Goal: Transaction & Acquisition: Purchase product/service

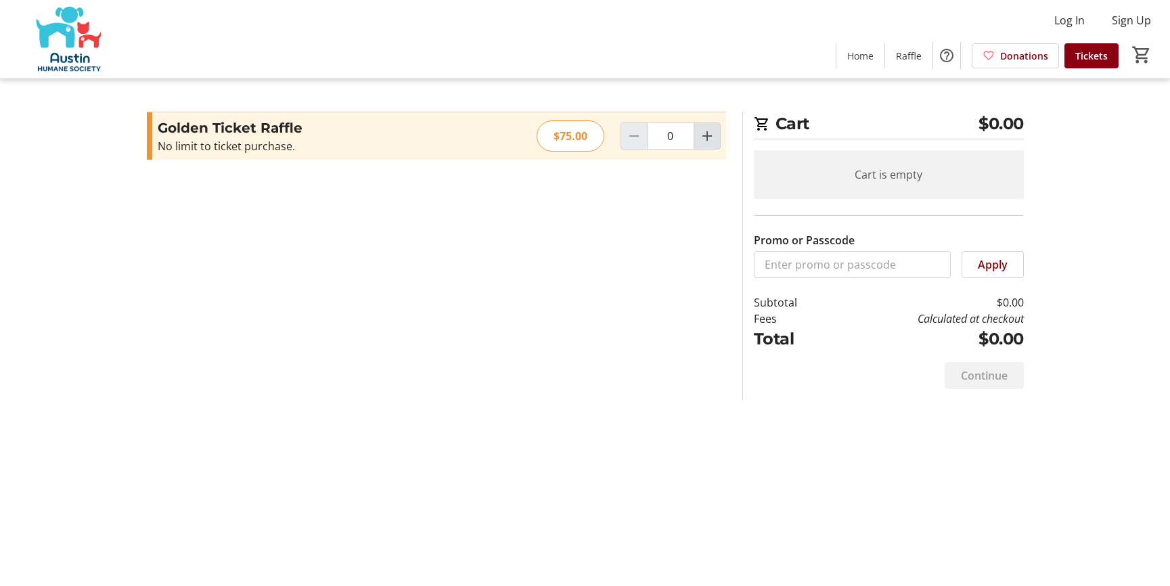
click at [706, 139] on mat-icon "Increment by one" at bounding box center [707, 136] width 16 height 16
type input "1"
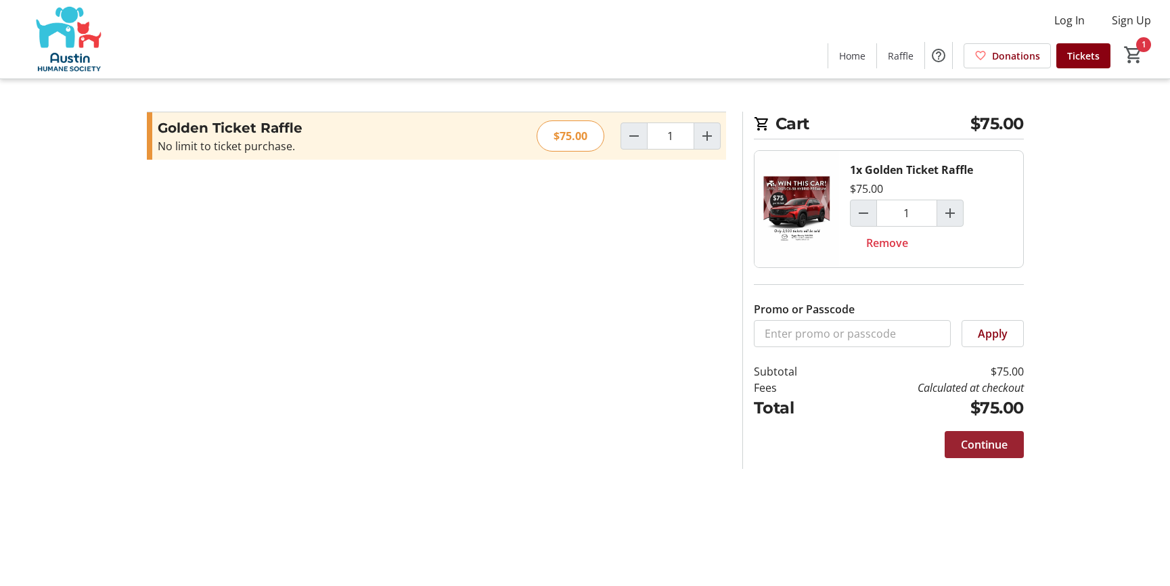
click at [995, 443] on span "Continue" at bounding box center [984, 445] width 47 height 16
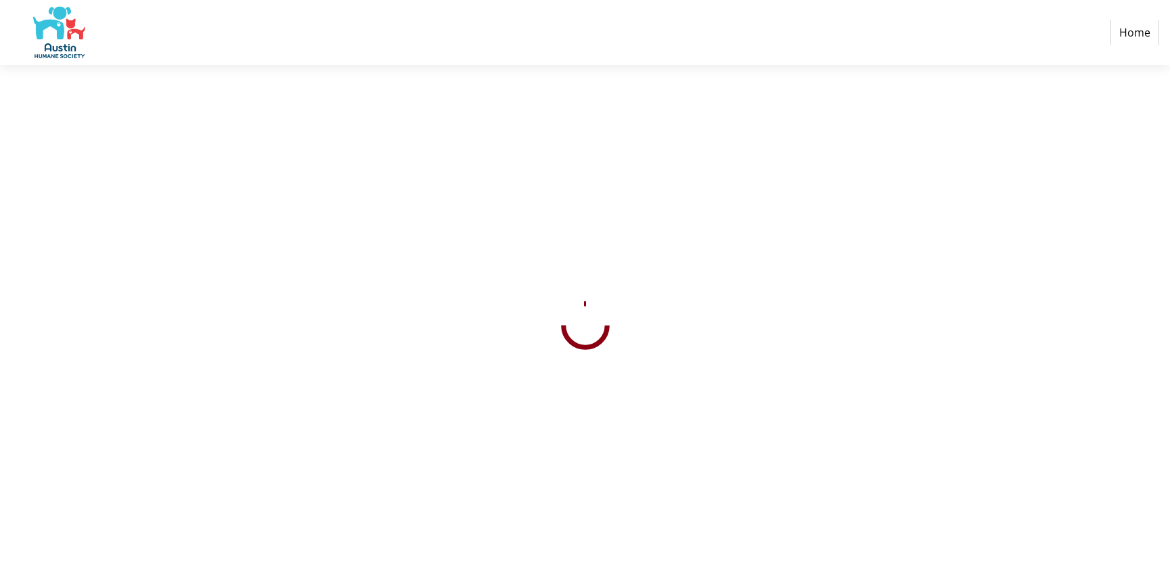
select select "US"
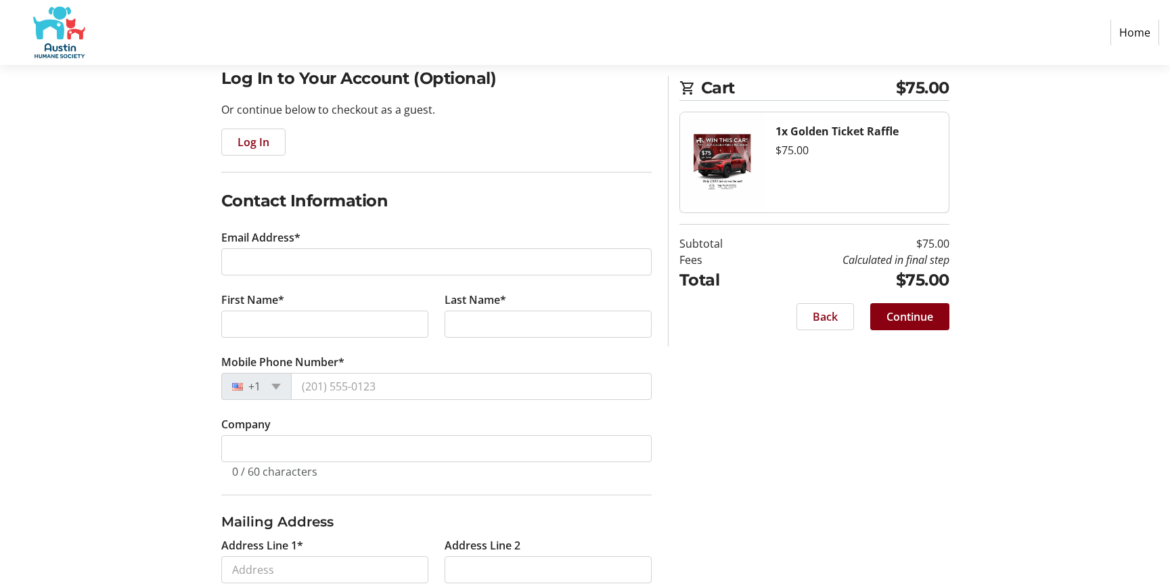
scroll to position [138, 0]
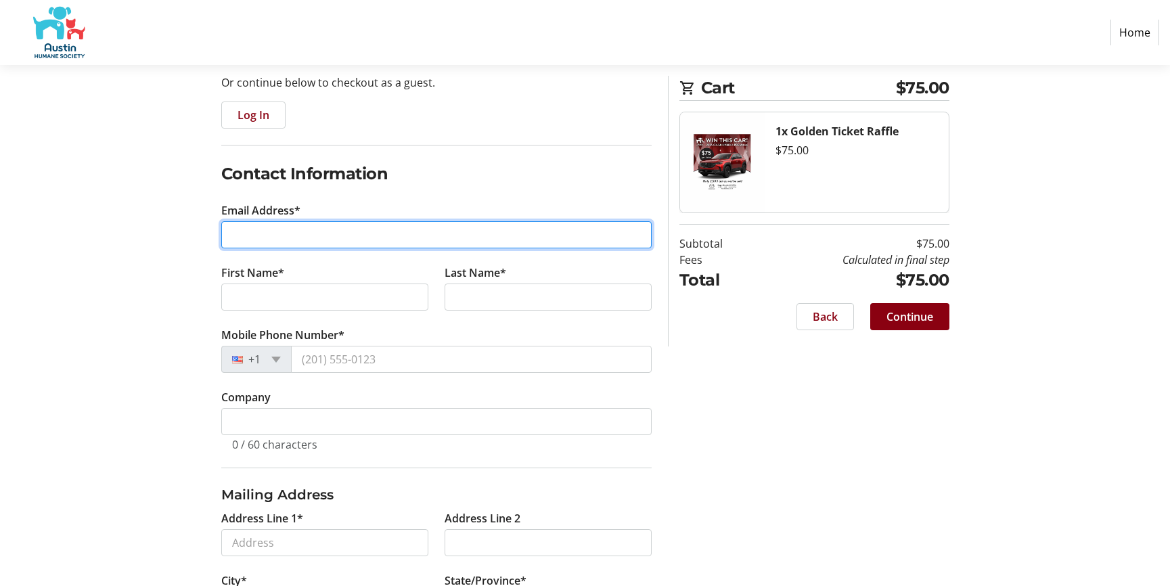
click at [301, 236] on input "Email Address*" at bounding box center [436, 234] width 431 height 27
type input "[EMAIL_ADDRESS][DOMAIN_NAME]"
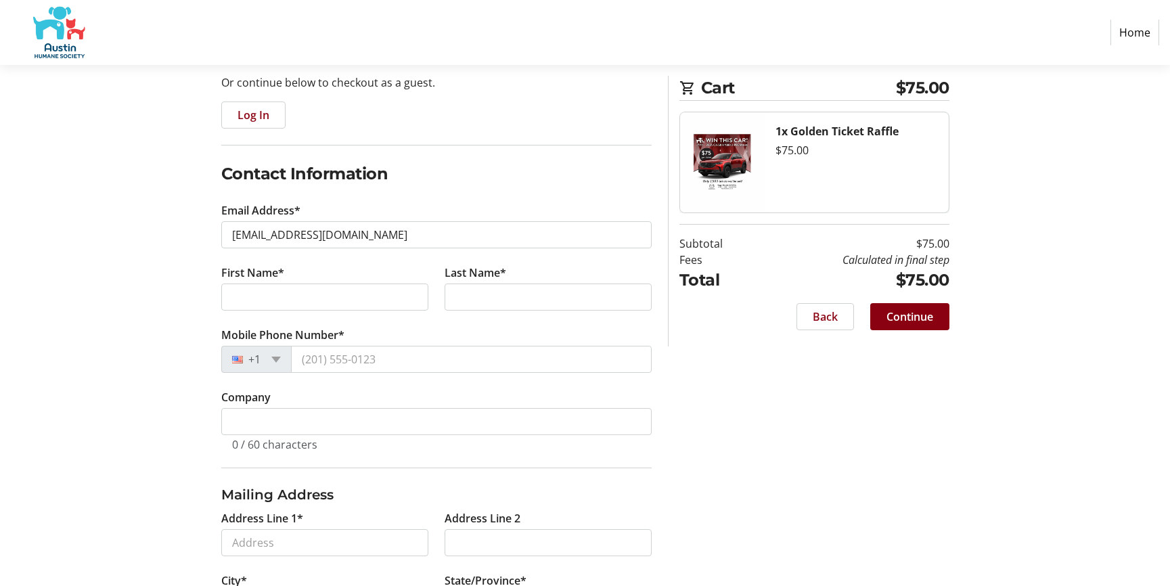
click at [361, 374] on tr-form-field "Mobile Phone Number* +1" at bounding box center [436, 358] width 431 height 62
click at [336, 294] on input "First Name*" at bounding box center [324, 297] width 207 height 27
type input "Jack"
type input "[PERSON_NAME]"
type input "18500 Orvieto Dr"
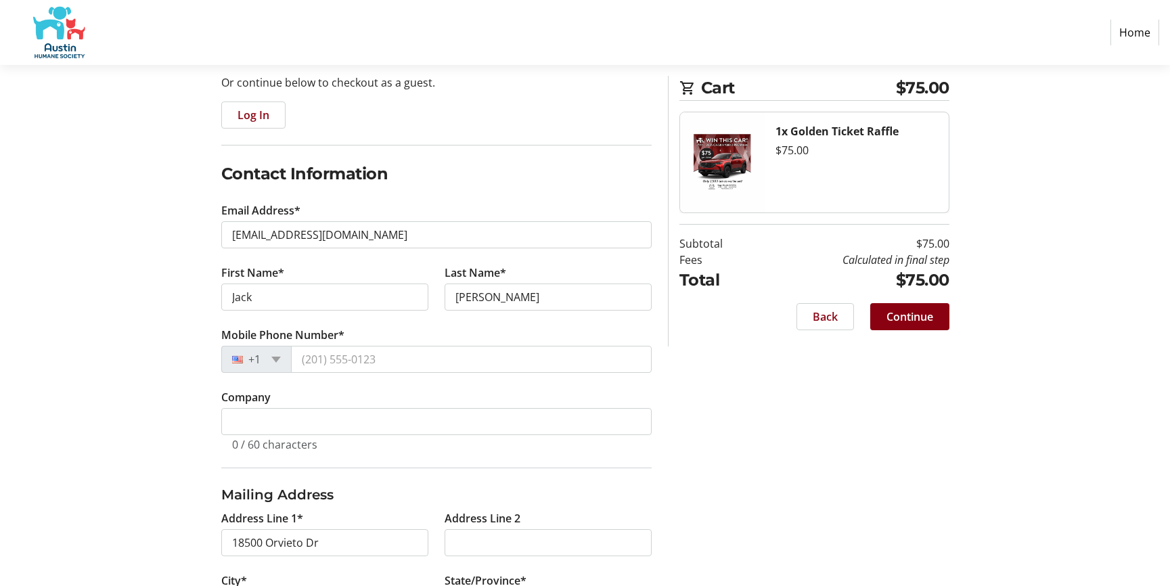
type input "Pflugerville"
select select "[GEOGRAPHIC_DATA]"
type input "78660"
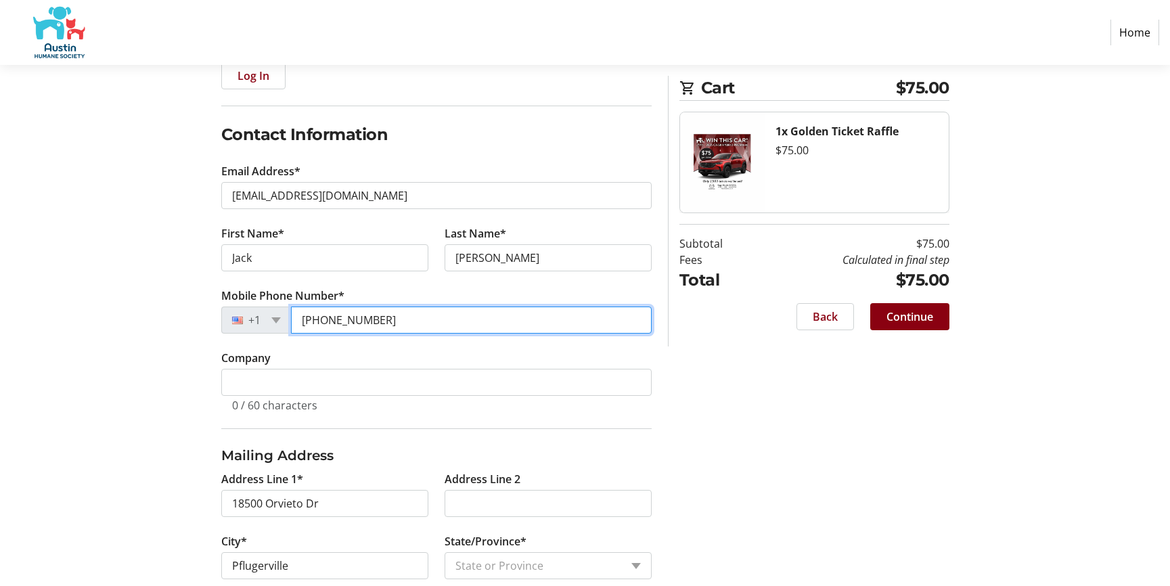
scroll to position [207, 0]
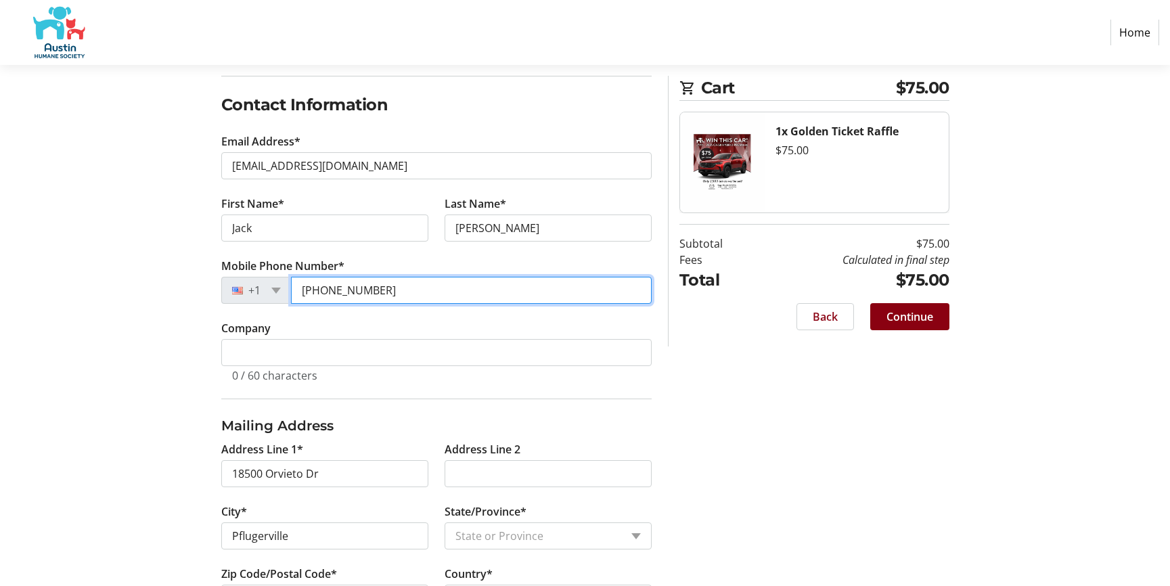
type input "[PHONE_NUMBER]"
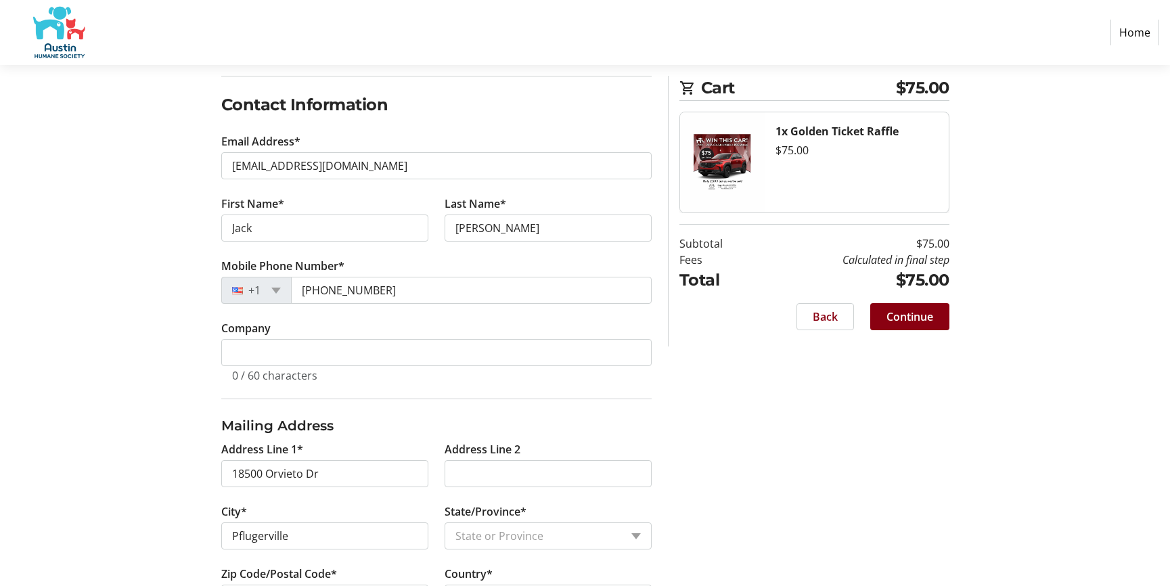
click at [143, 308] on div "Log In to Your Account (Optional) Or continue below to checkout as a guest. Log…" at bounding box center [586, 307] width 894 height 674
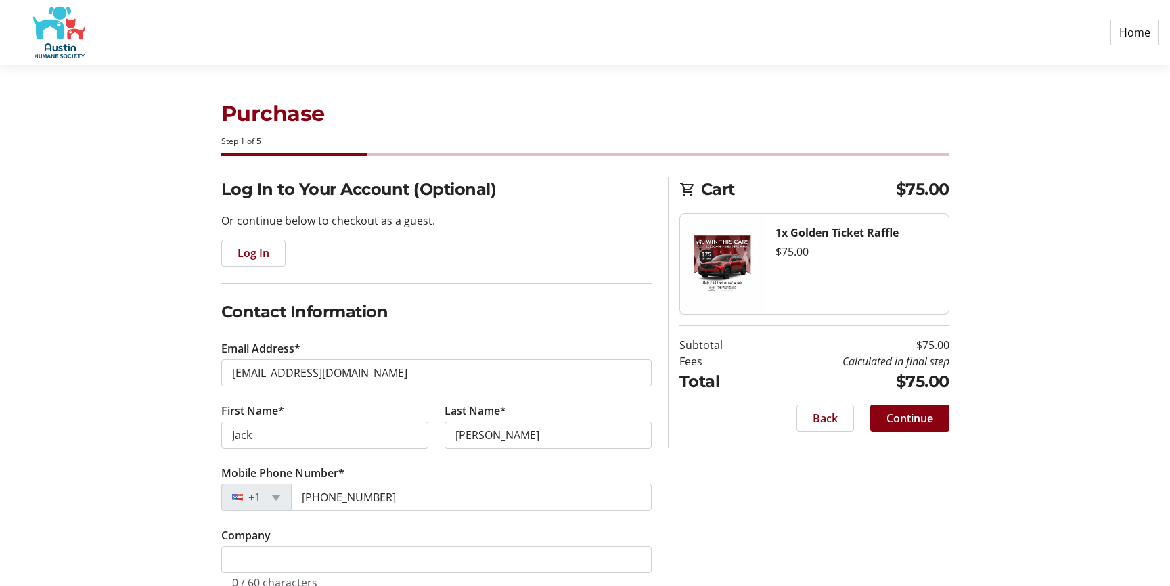
scroll to position [265, 0]
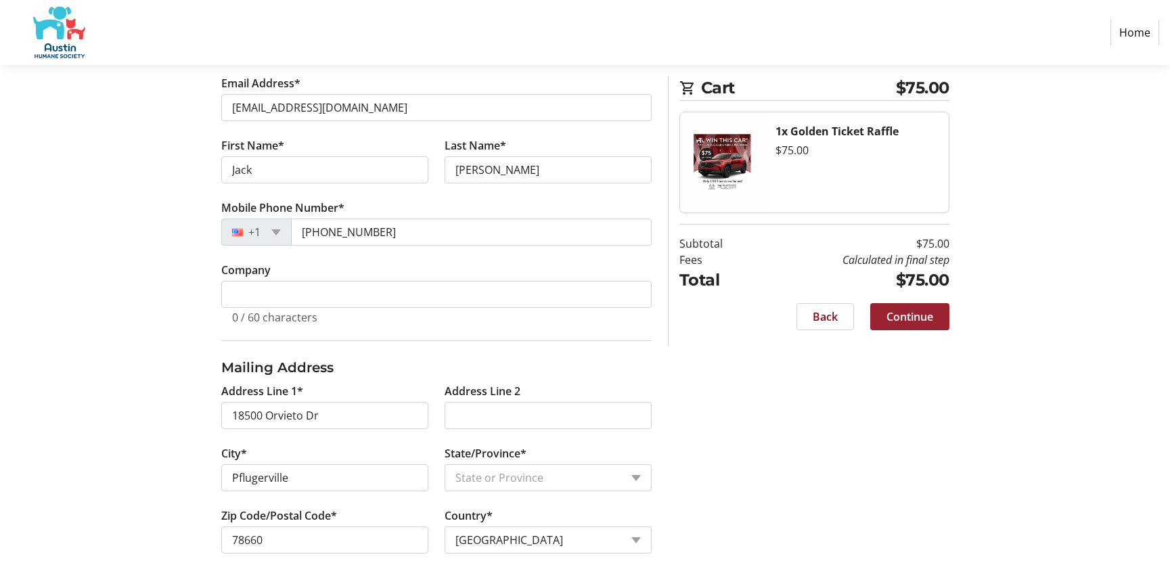
click at [902, 316] on span "Continue" at bounding box center [910, 317] width 47 height 16
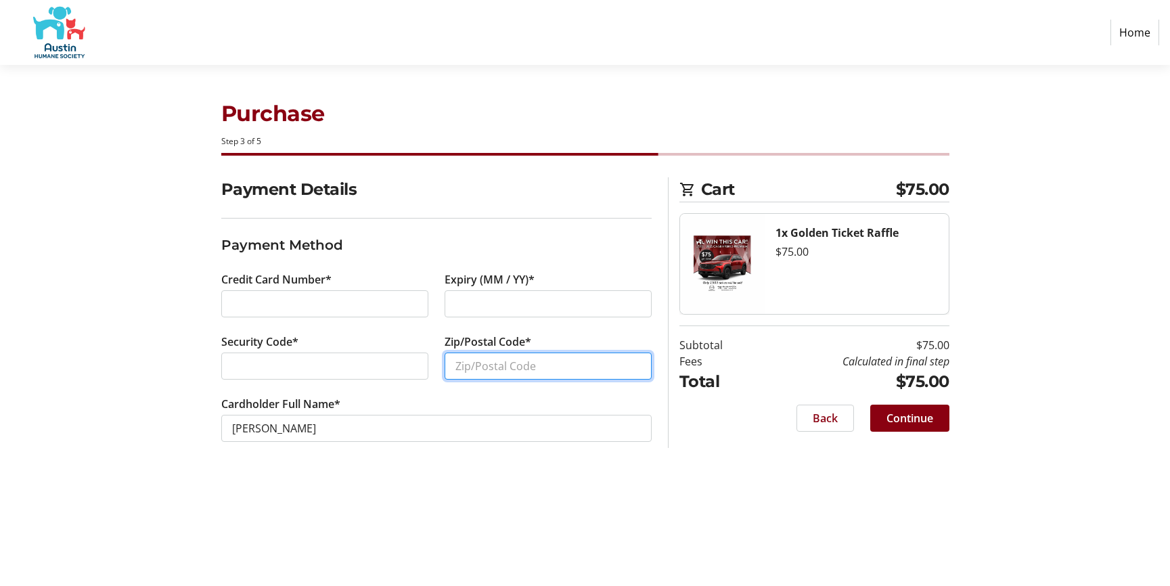
click at [483, 363] on input "Zip/Postal Code*" at bounding box center [548, 366] width 207 height 27
type input "78660"
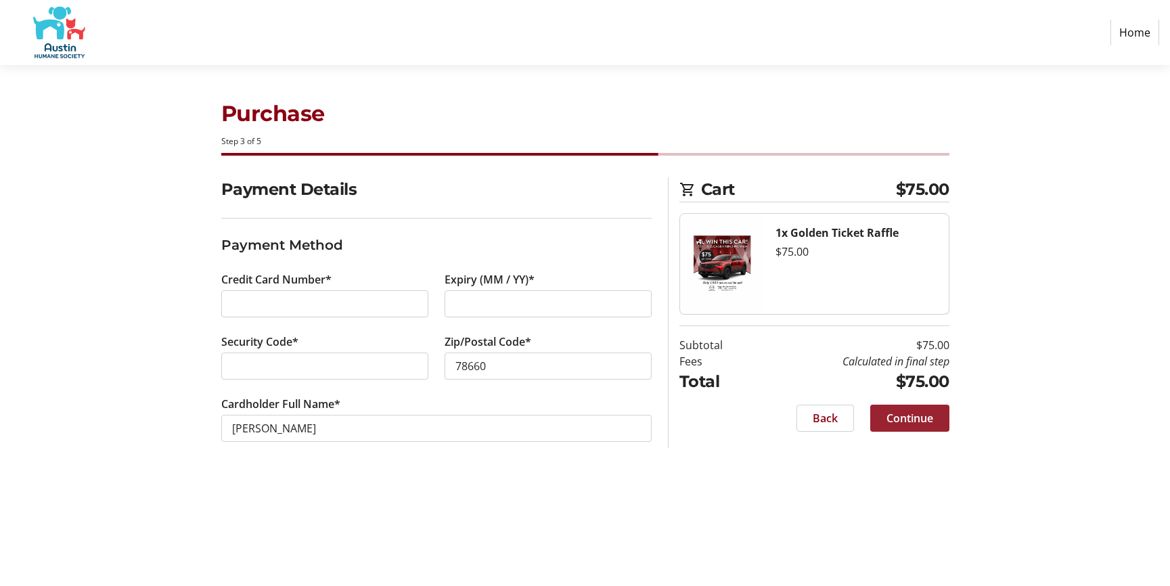
click at [910, 420] on span "Continue" at bounding box center [910, 418] width 47 height 16
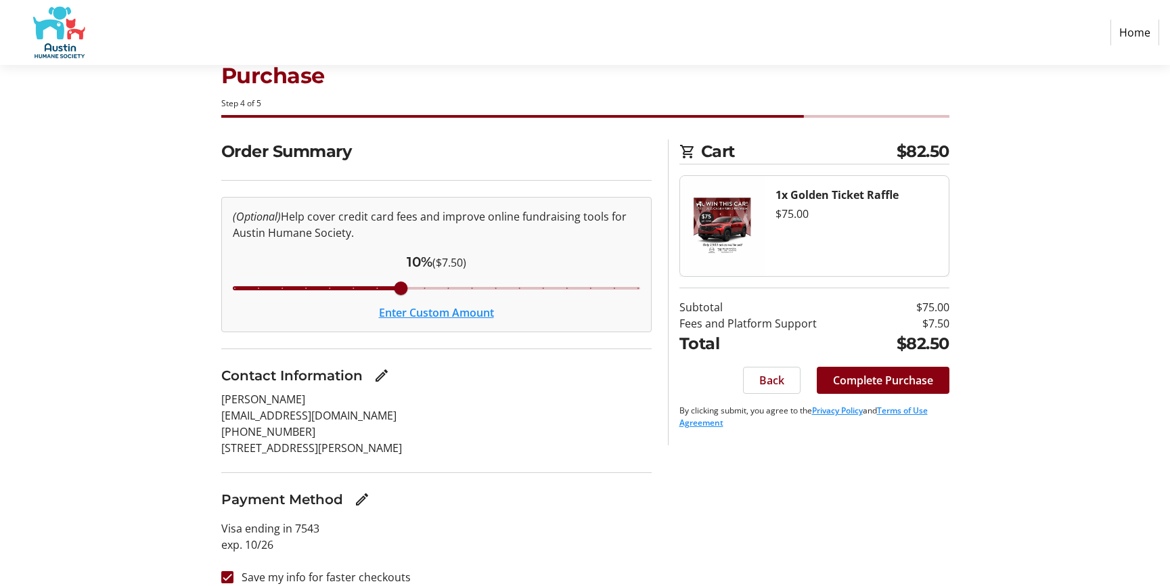
scroll to position [53, 0]
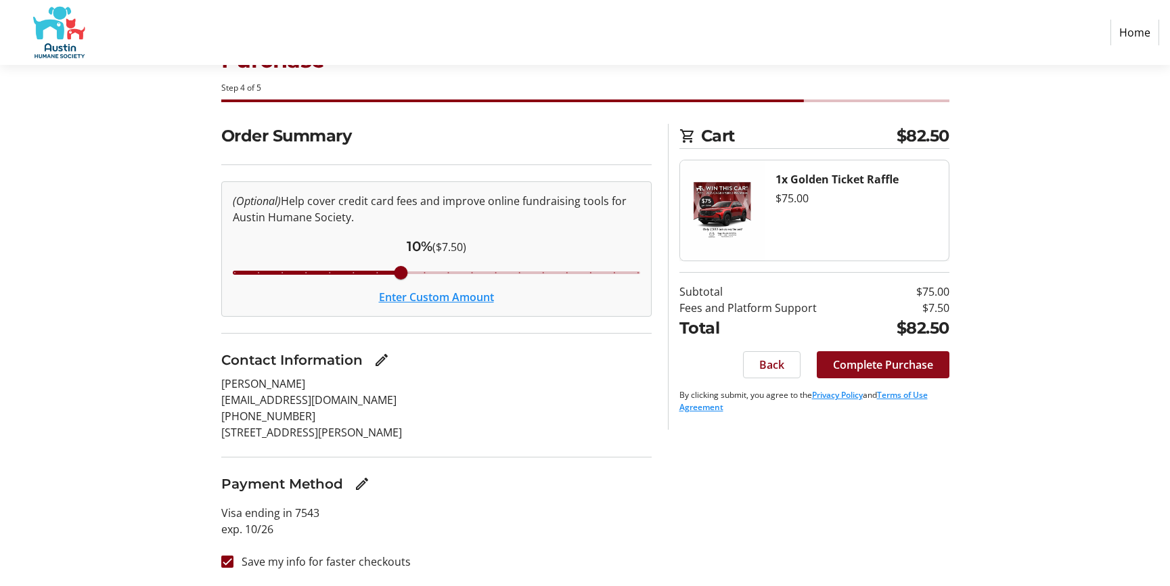
click at [868, 367] on span "Complete Purchase" at bounding box center [883, 365] width 100 height 16
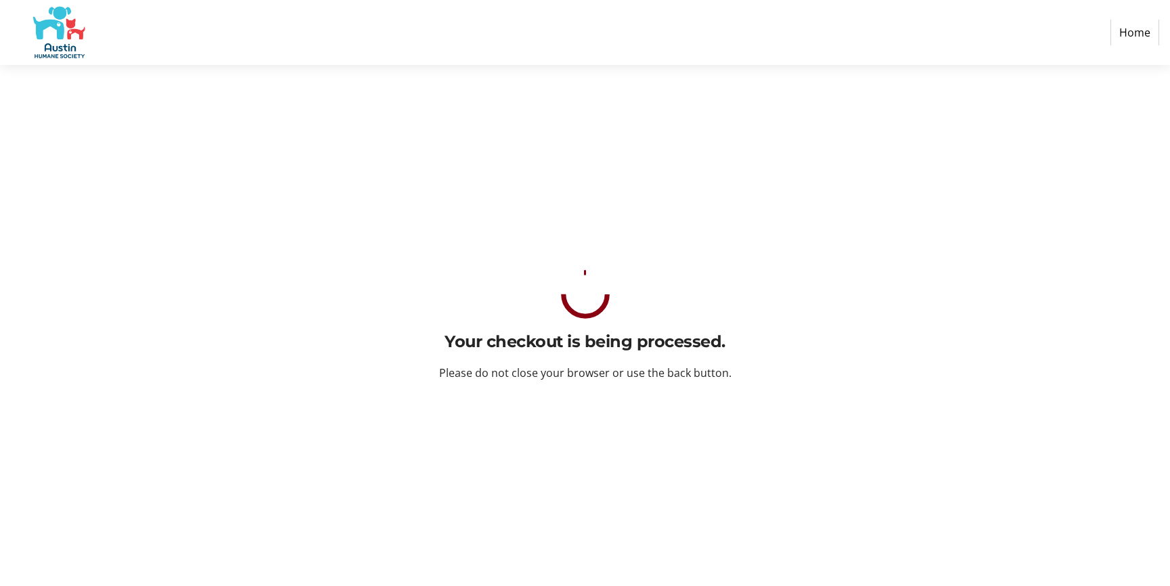
scroll to position [0, 0]
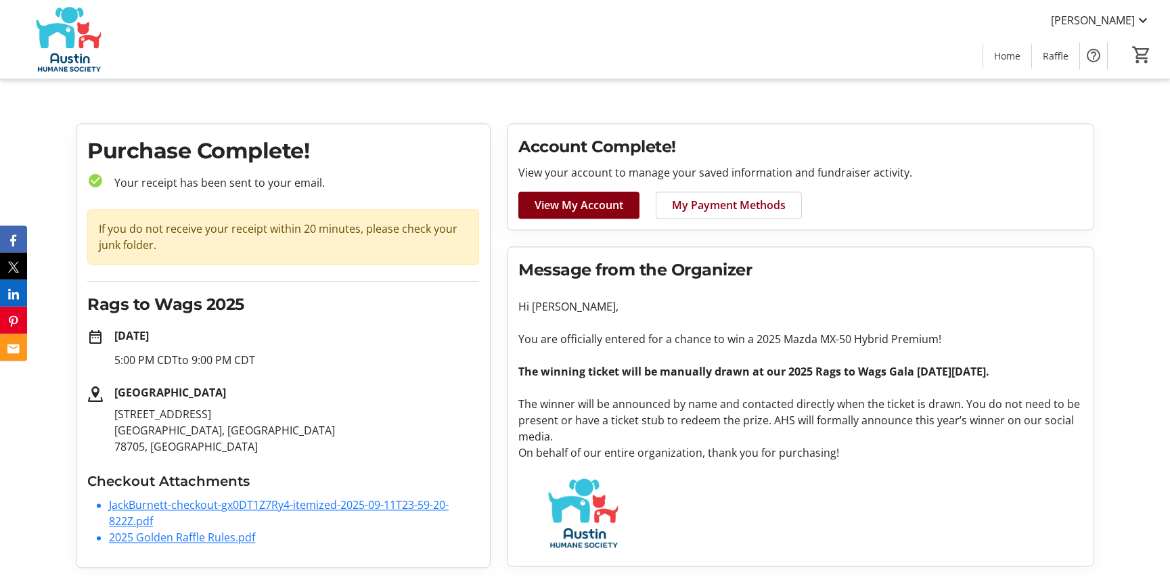
scroll to position [7, 0]
click at [90, 471] on h3 "Checkout Attachments" at bounding box center [283, 481] width 392 height 20
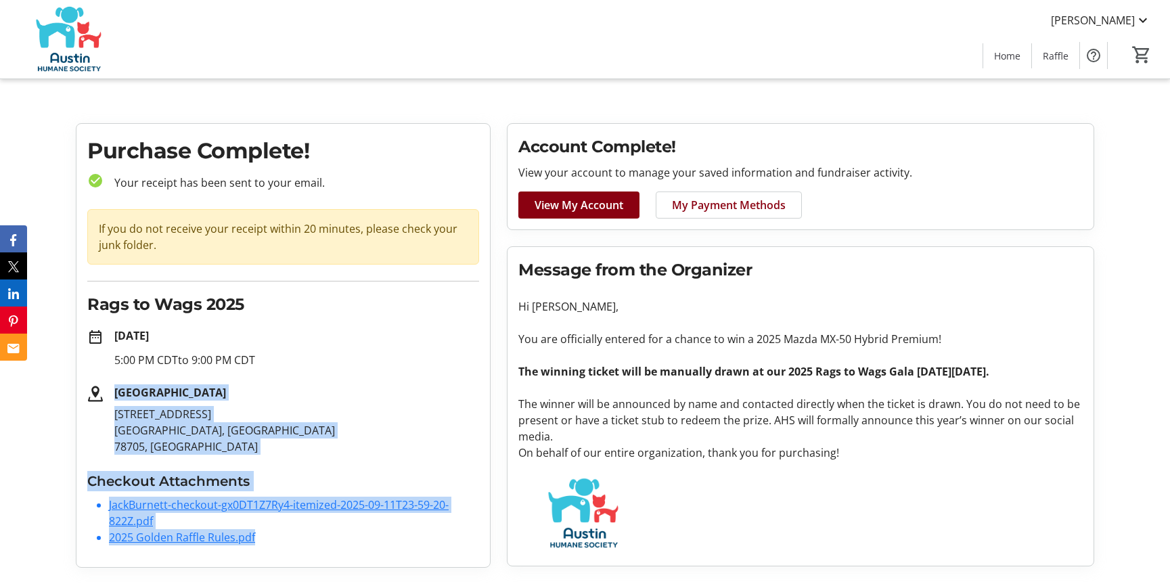
drag, startPoint x: 87, startPoint y: 143, endPoint x: 340, endPoint y: 539, distance: 470.9
click at [340, 539] on div "Purchase Complete! check_circle Your receipt has been sent to your email. If yo…" at bounding box center [283, 345] width 414 height 443
copy div "[GEOGRAPHIC_DATA] [STREET_ADDRESS] Checkout Attachments JackBurnett-checkout-gx…"
click at [399, 359] on p "5:00 PM CDT to 9:00 PM CDT" at bounding box center [296, 360] width 365 height 16
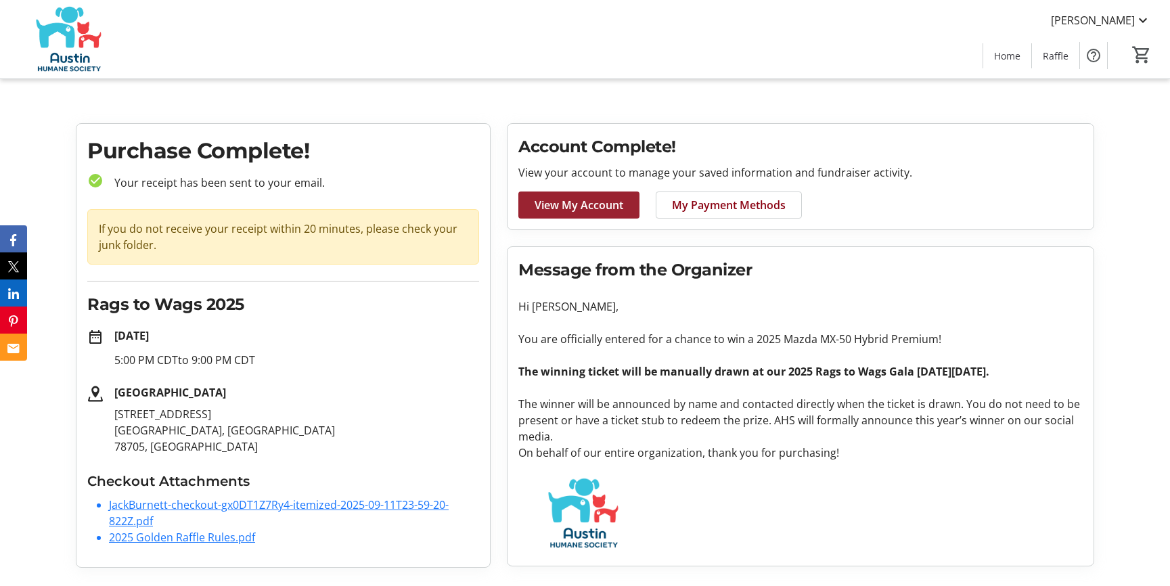
click at [592, 197] on span "View My Account" at bounding box center [579, 205] width 89 height 16
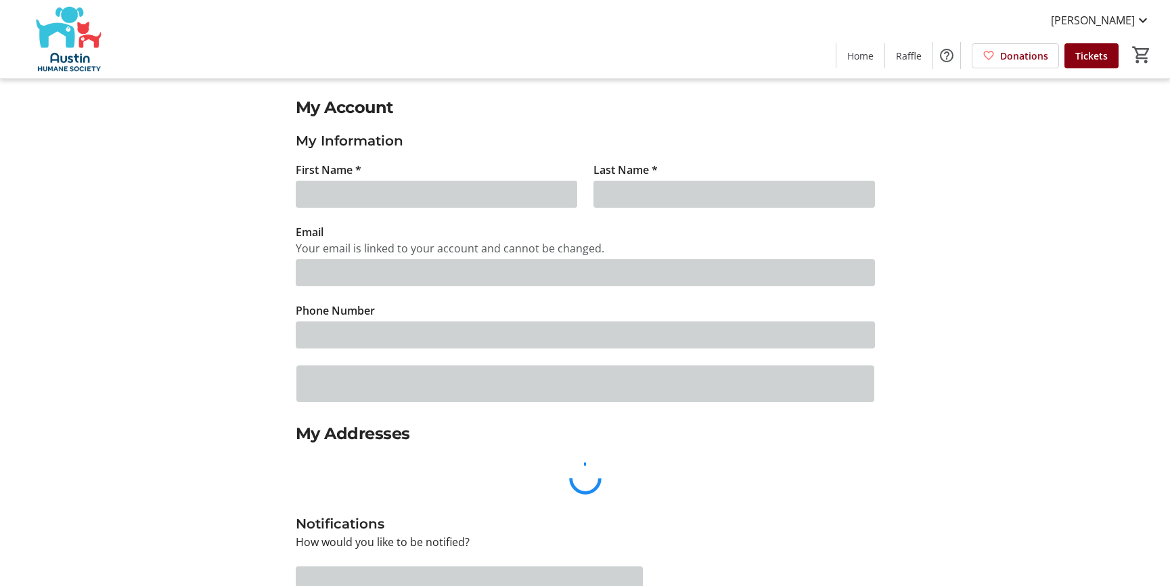
type input "Jack"
type input "[PERSON_NAME]"
type input "[EMAIL_ADDRESS][DOMAIN_NAME]"
type input "[PHONE_NUMBER]"
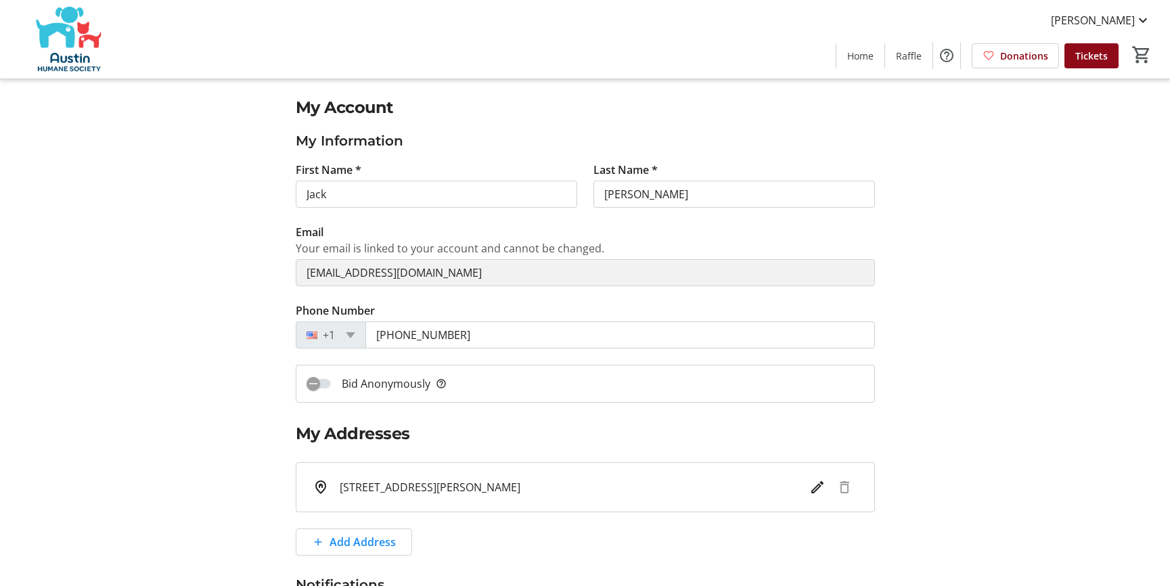
click at [1094, 55] on span "Tickets" at bounding box center [1092, 56] width 32 height 14
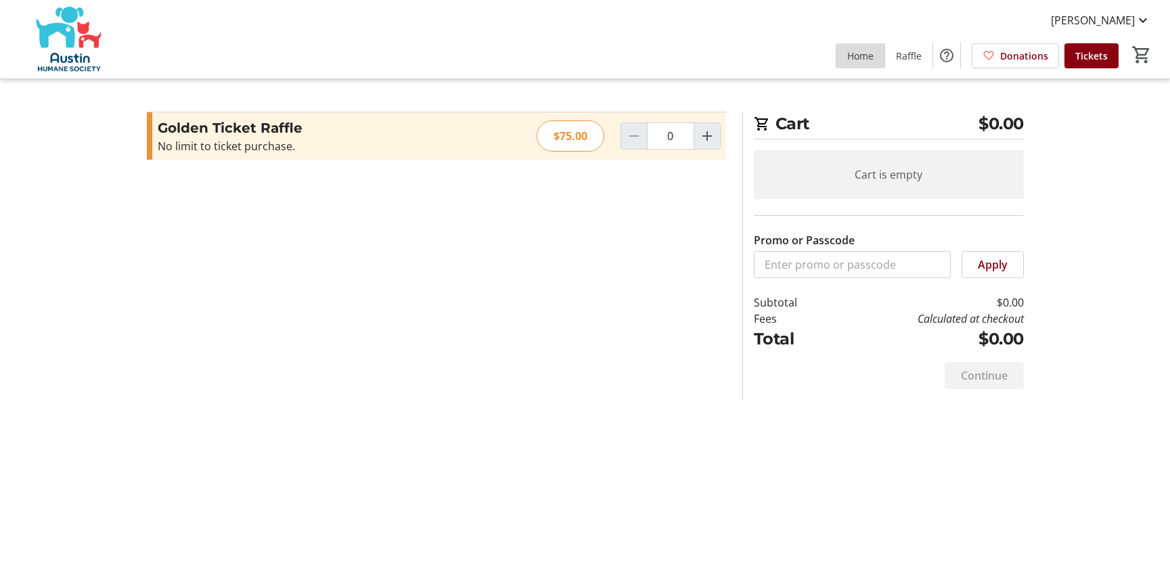
click at [868, 58] on span "Home" at bounding box center [860, 56] width 26 height 14
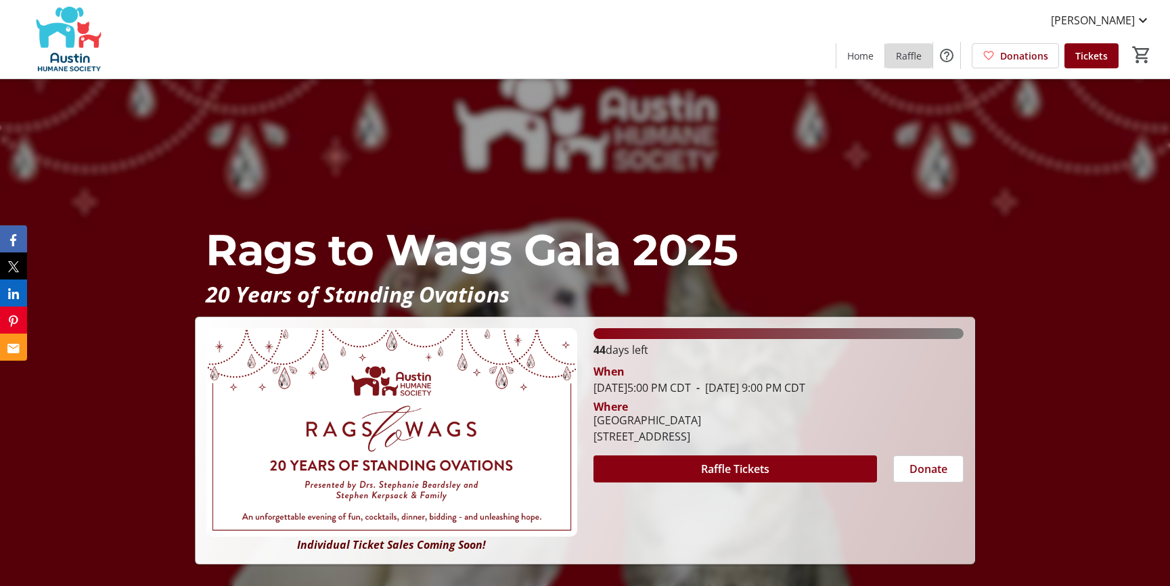
click at [907, 60] on span "Raffle" at bounding box center [909, 56] width 26 height 14
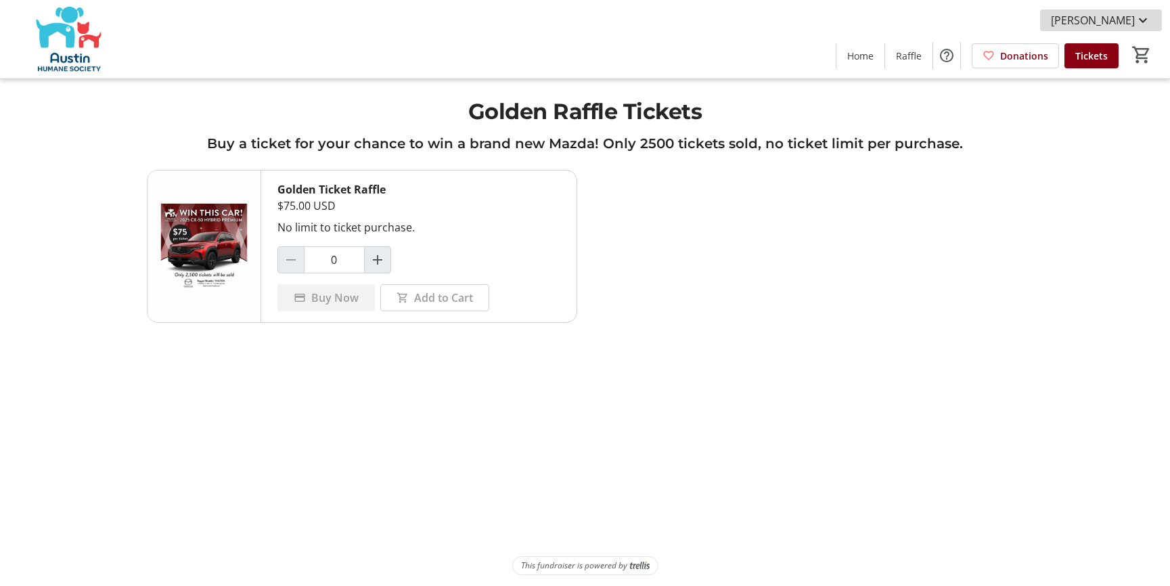
click at [1134, 18] on span "[PERSON_NAME]" at bounding box center [1093, 20] width 84 height 16
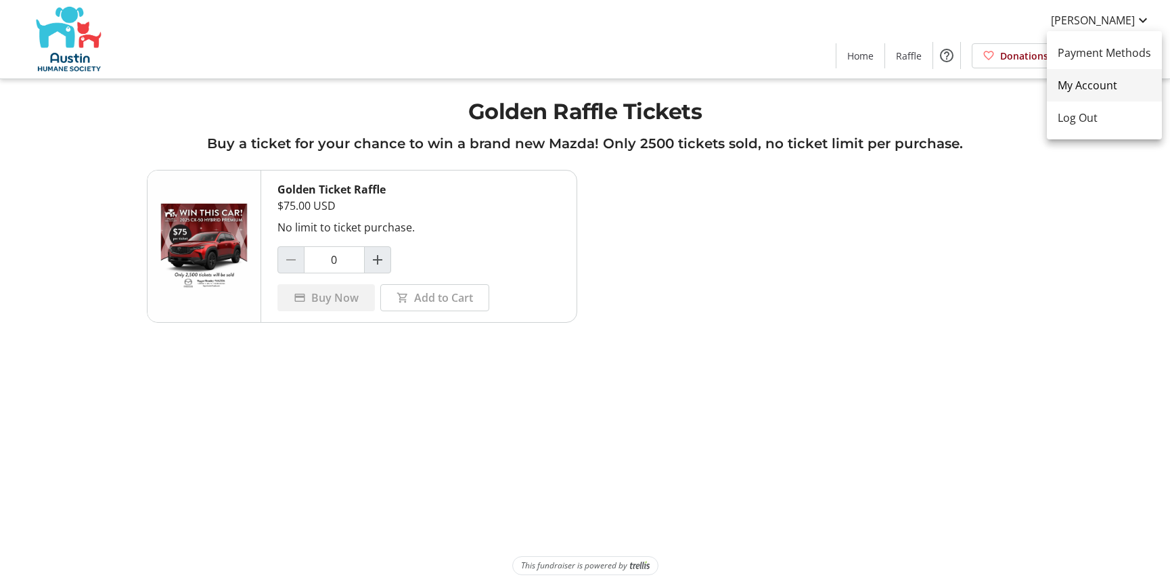
click at [1089, 85] on span "My Account" at bounding box center [1104, 85] width 93 height 16
